Goal: Check status: Check status

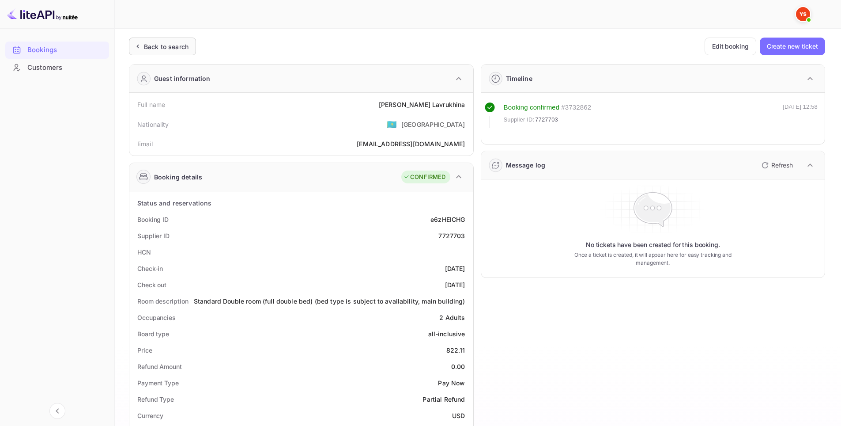
click at [173, 44] on div "Back to search" at bounding box center [166, 46] width 45 height 9
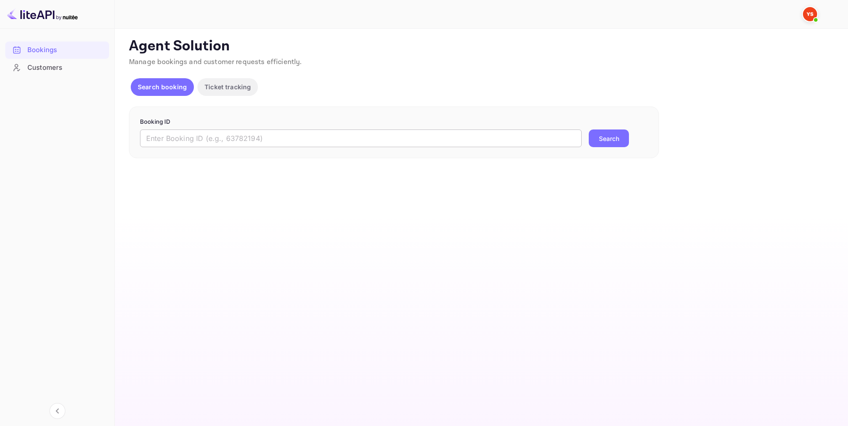
click at [298, 136] on input "text" at bounding box center [360, 138] width 441 height 18
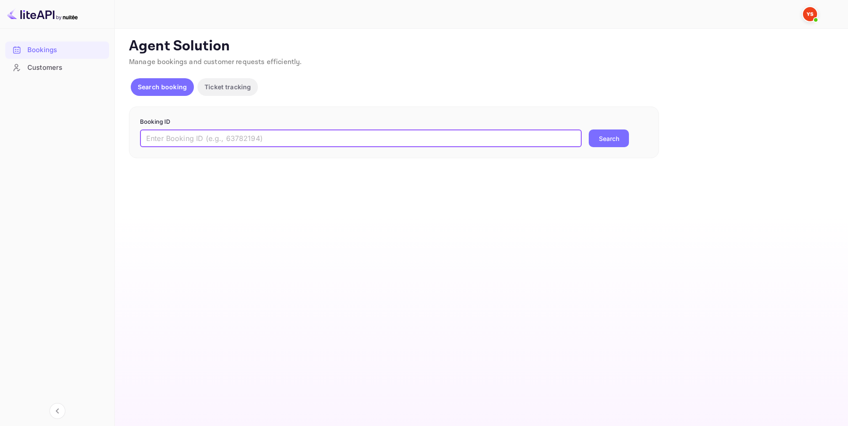
paste input "9545375"
type input "9545375"
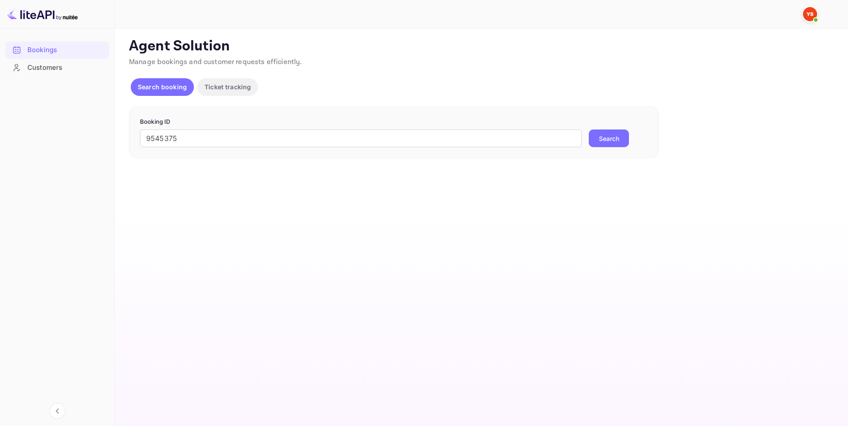
click at [611, 140] on button "Search" at bounding box center [608, 138] width 40 height 18
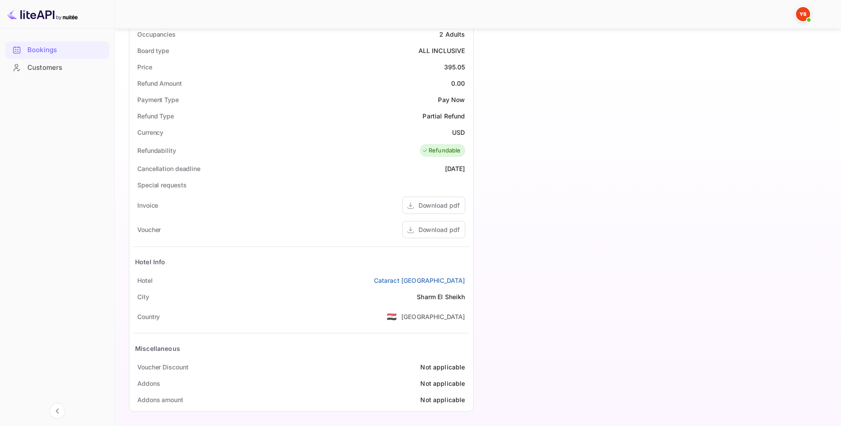
scroll to position [286, 0]
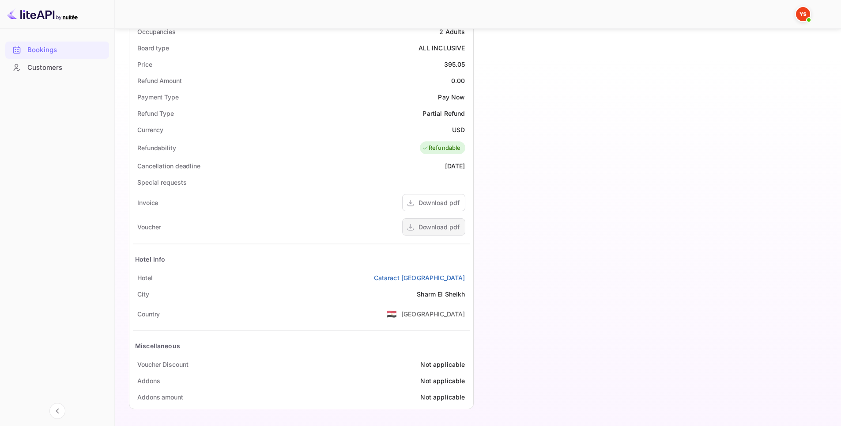
click at [425, 222] on div "Download pdf" at bounding box center [438, 226] width 41 height 9
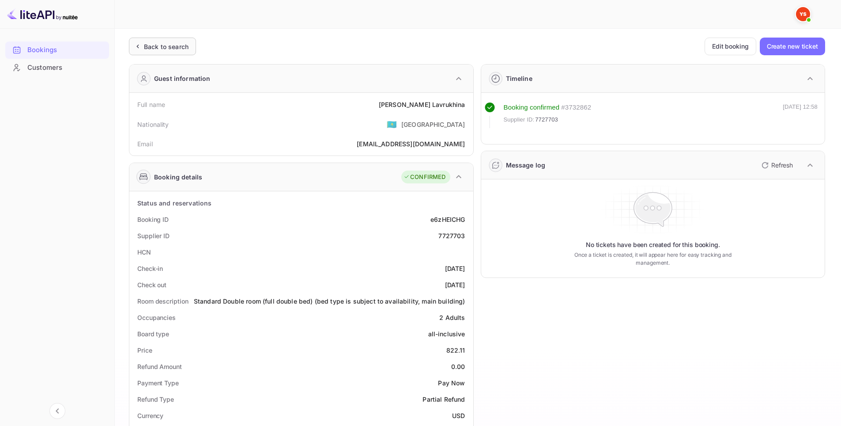
click at [160, 53] on div "Back to search" at bounding box center [162, 47] width 67 height 18
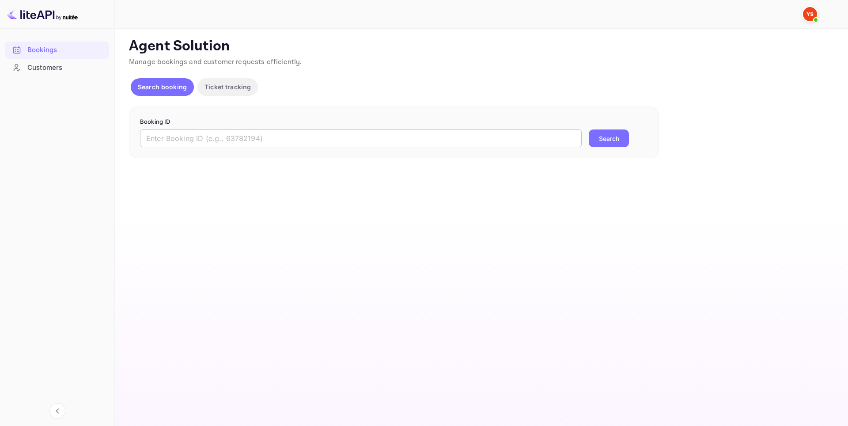
click at [326, 146] on input "text" at bounding box center [360, 138] width 441 height 18
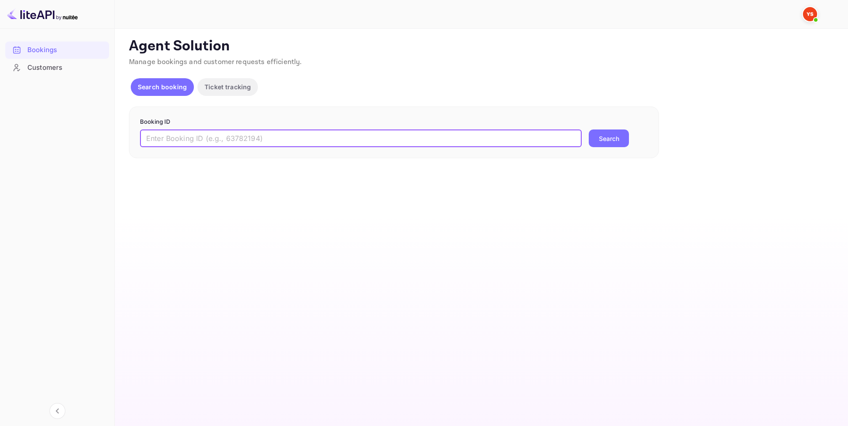
paste input "9545456"
type input "9545456"
click at [610, 139] on button "Search" at bounding box center [608, 138] width 40 height 18
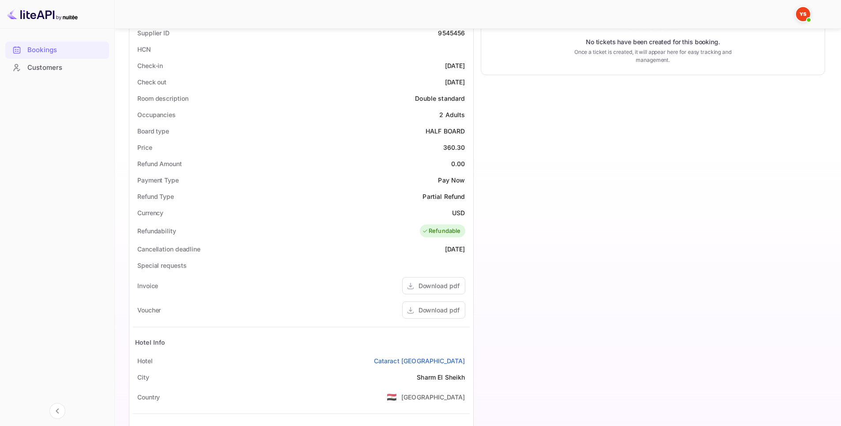
scroll to position [286, 0]
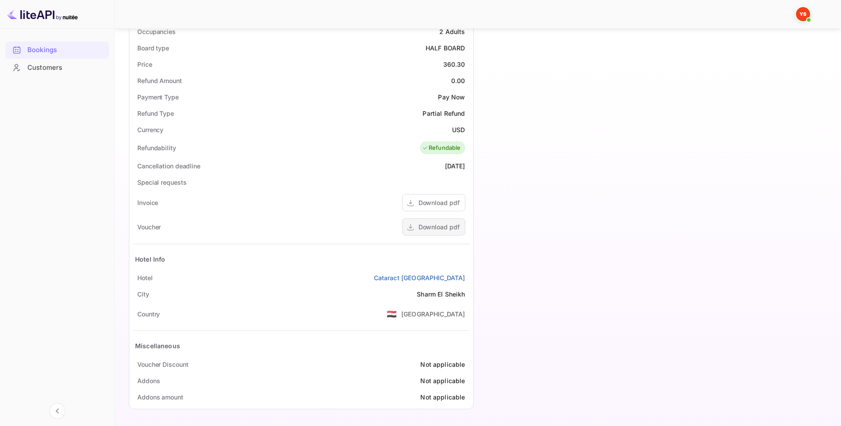
click at [444, 229] on div "Download pdf" at bounding box center [438, 226] width 41 height 9
